Goal: Communication & Community: Share content

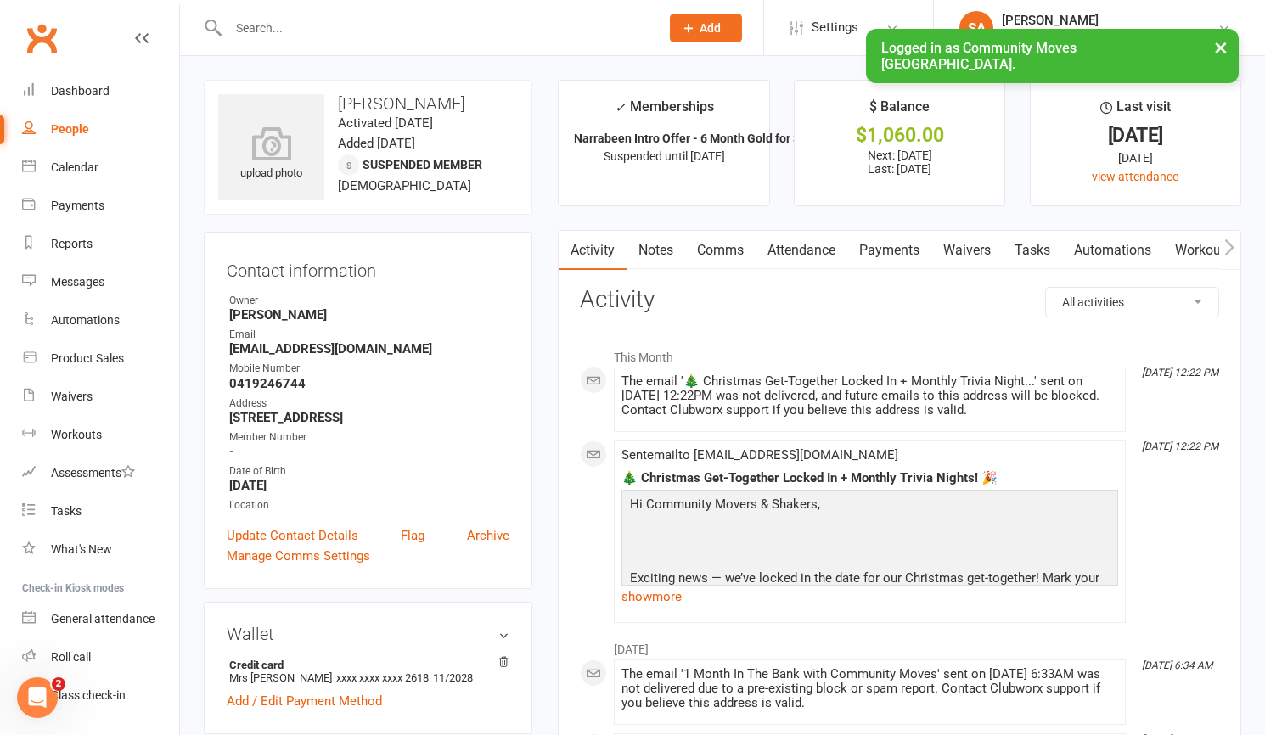
click at [265, 32] on input "text" at bounding box center [435, 28] width 425 height 24
type input "[PERSON_NAME]"
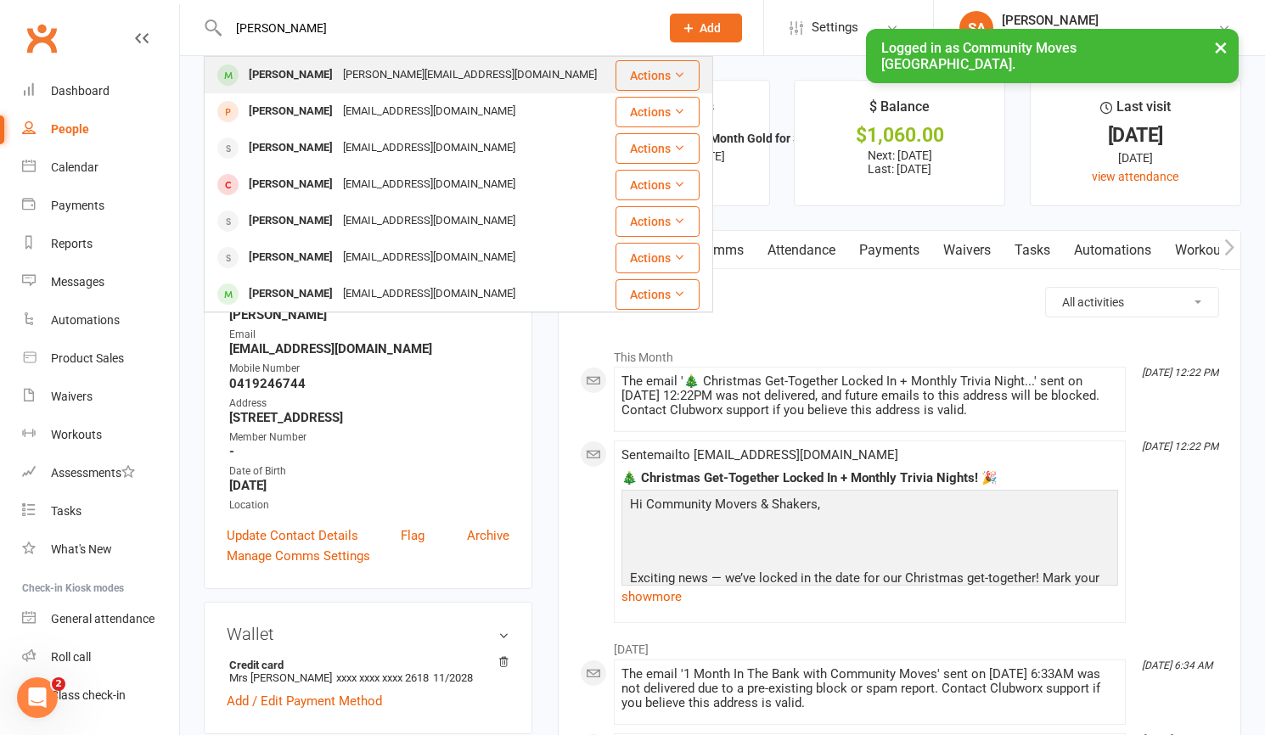
click at [291, 73] on div "[PERSON_NAME]" at bounding box center [291, 75] width 94 height 25
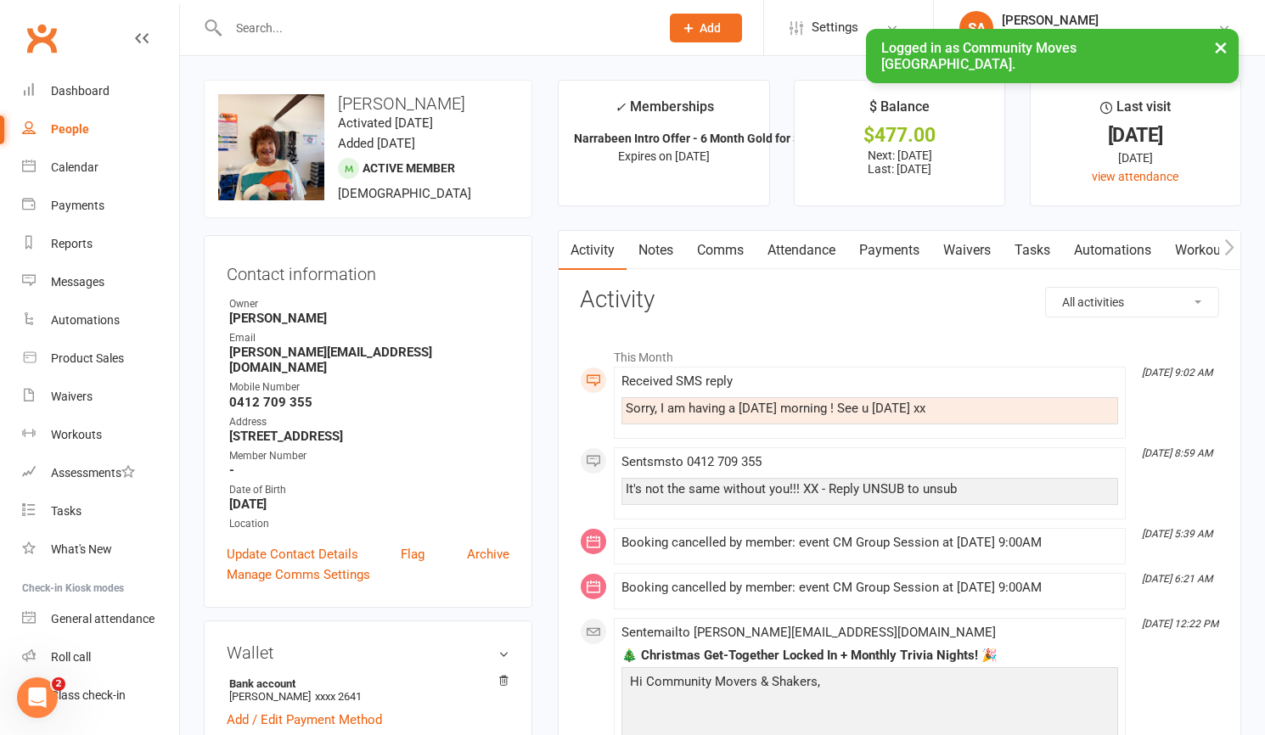
click at [716, 245] on link "Comms" at bounding box center [720, 250] width 70 height 39
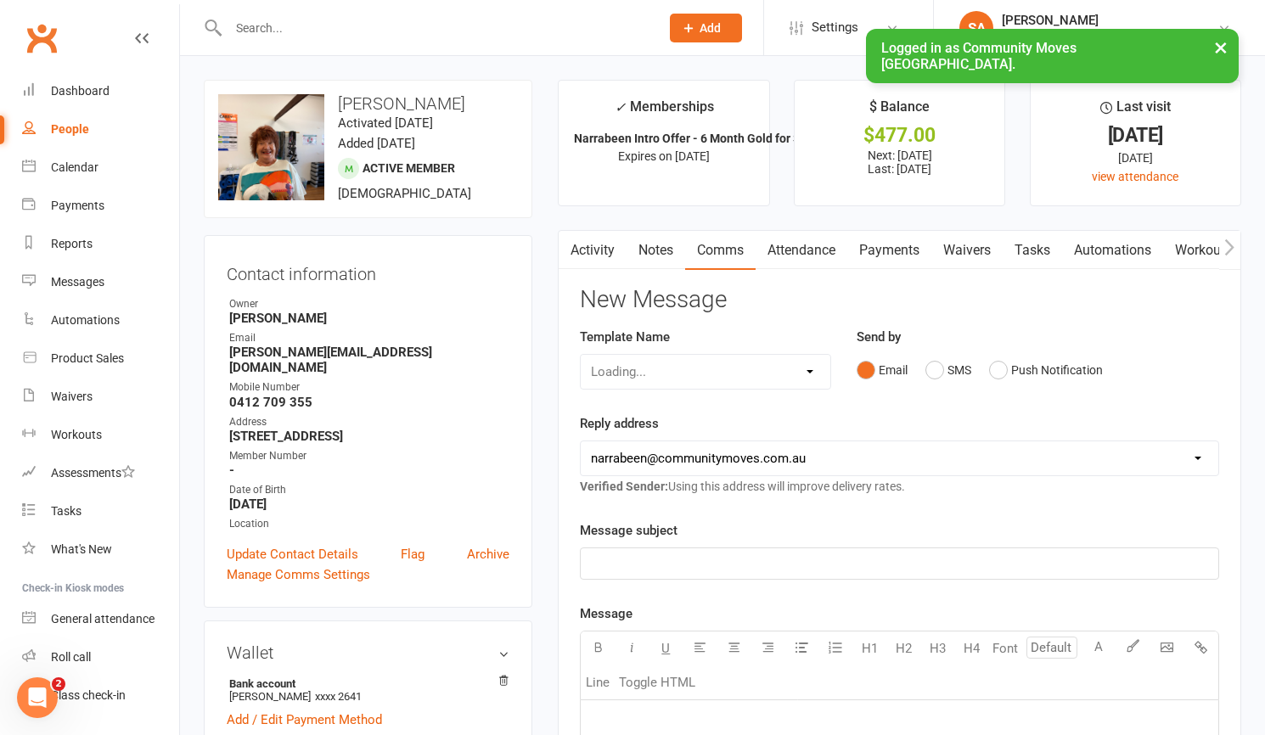
click at [1162, 365] on div "Email SMS Push Notification" at bounding box center [1038, 370] width 363 height 32
click at [938, 367] on button "SMS" at bounding box center [949, 370] width 46 height 32
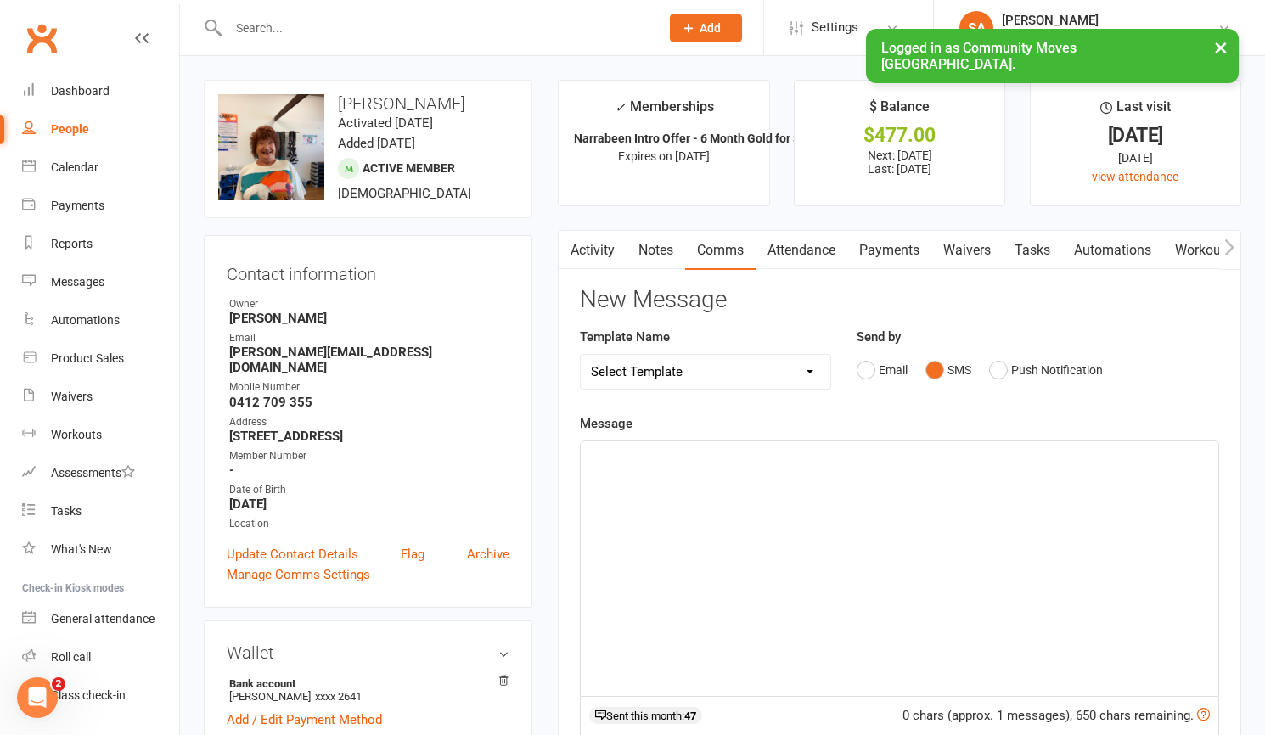
click at [612, 466] on div "﻿" at bounding box center [900, 569] width 638 height 255
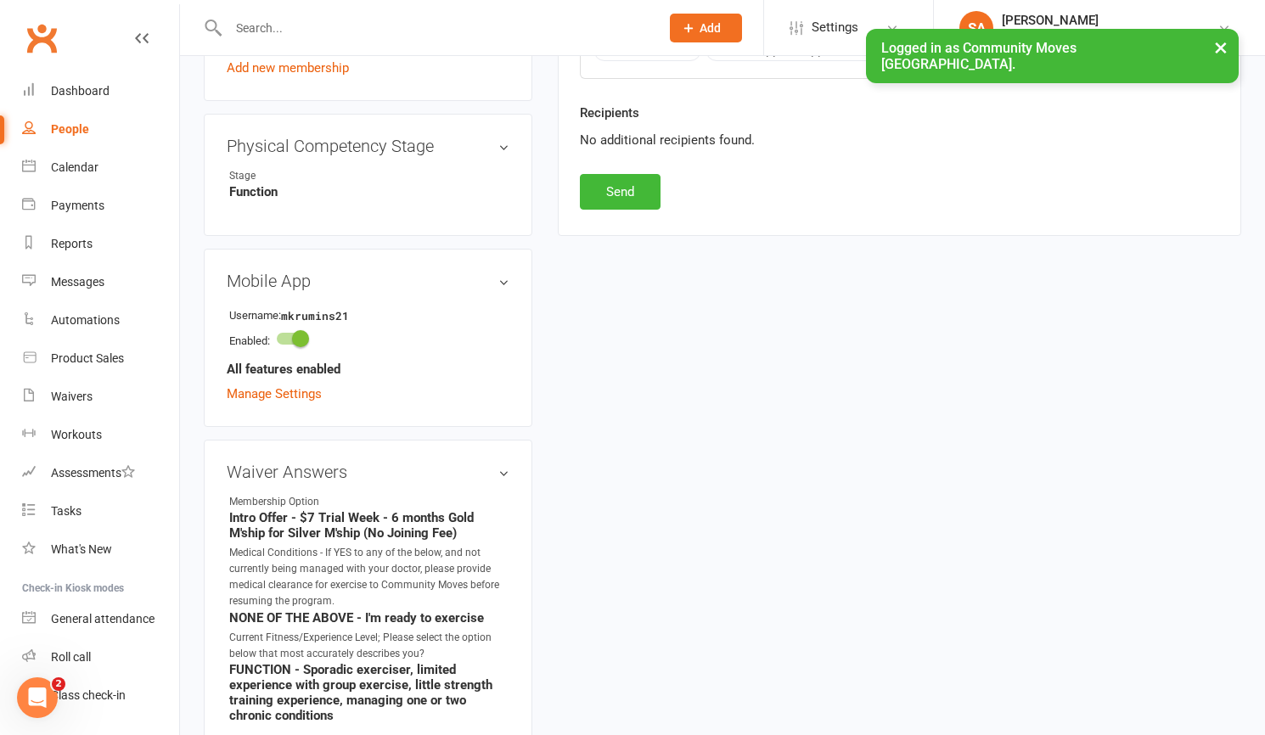
scroll to position [893, 0]
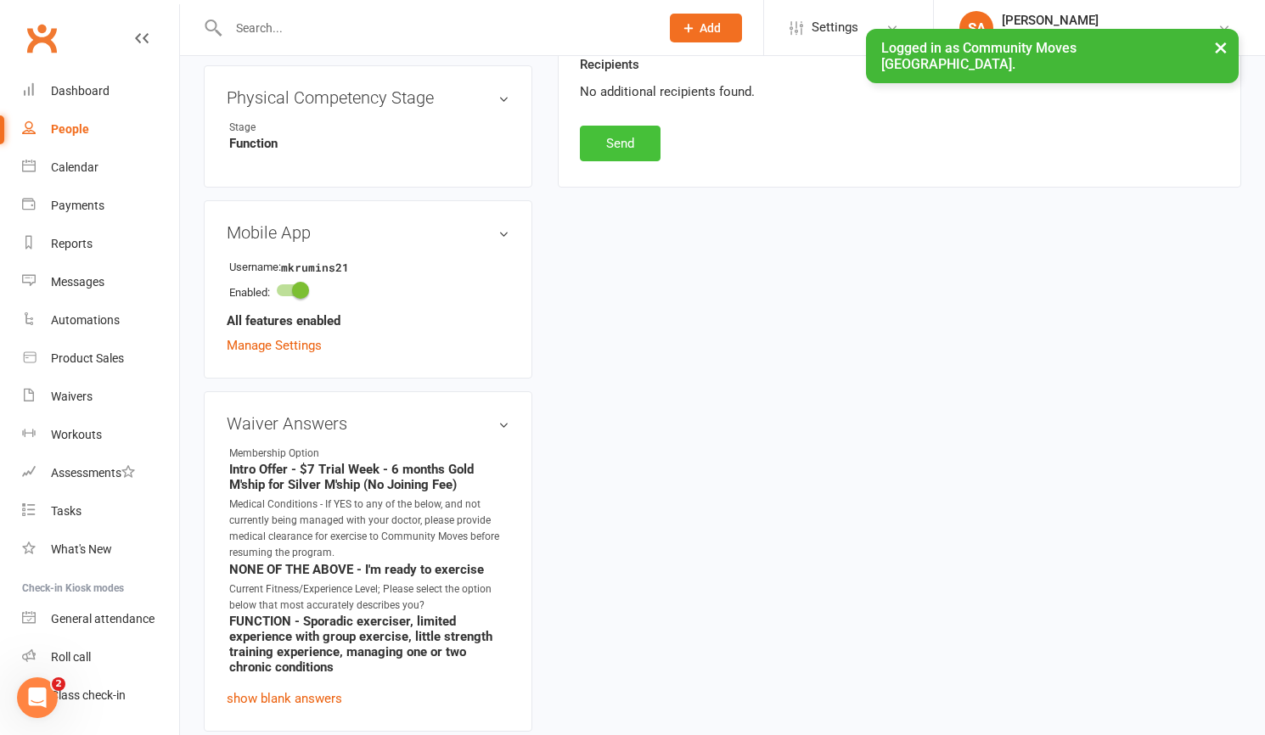
click at [622, 138] on button "Send" at bounding box center [620, 144] width 81 height 36
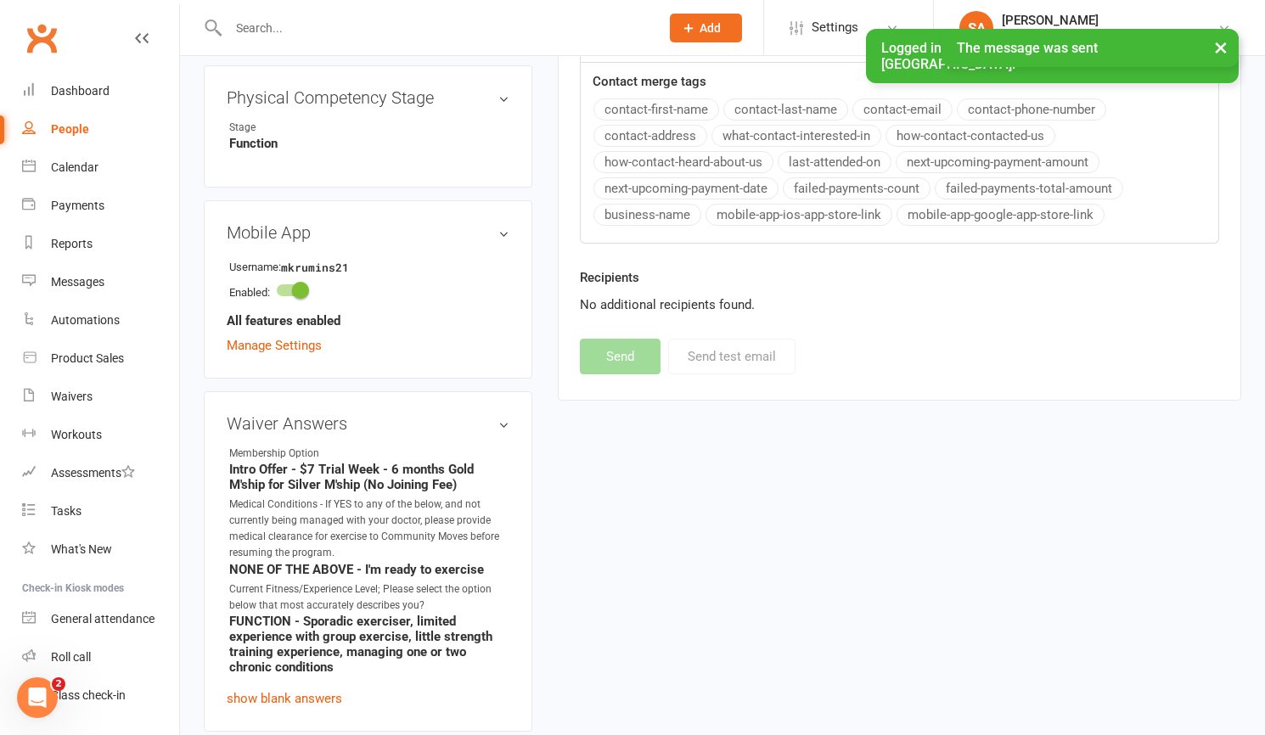
scroll to position [893, 1]
